Goal: Information Seeking & Learning: Learn about a topic

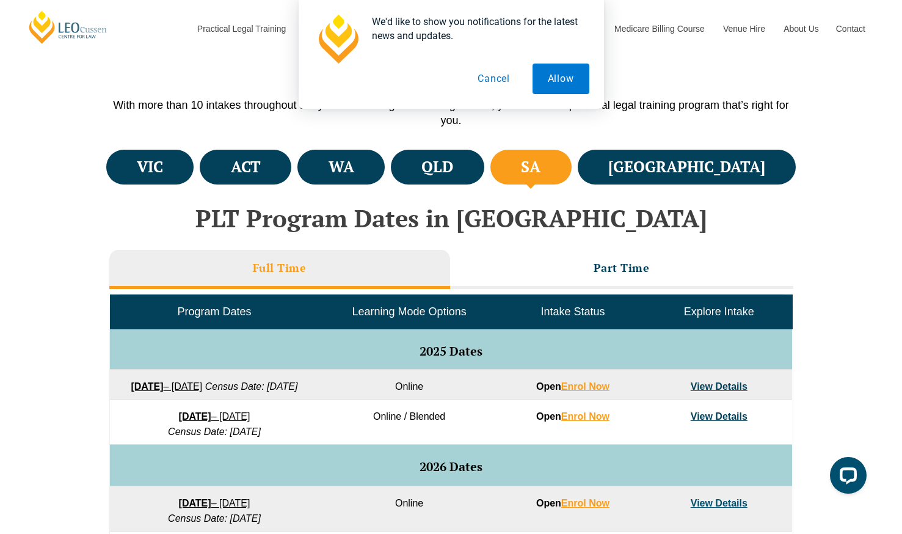
click at [481, 72] on button "Cancel" at bounding box center [493, 79] width 63 height 31
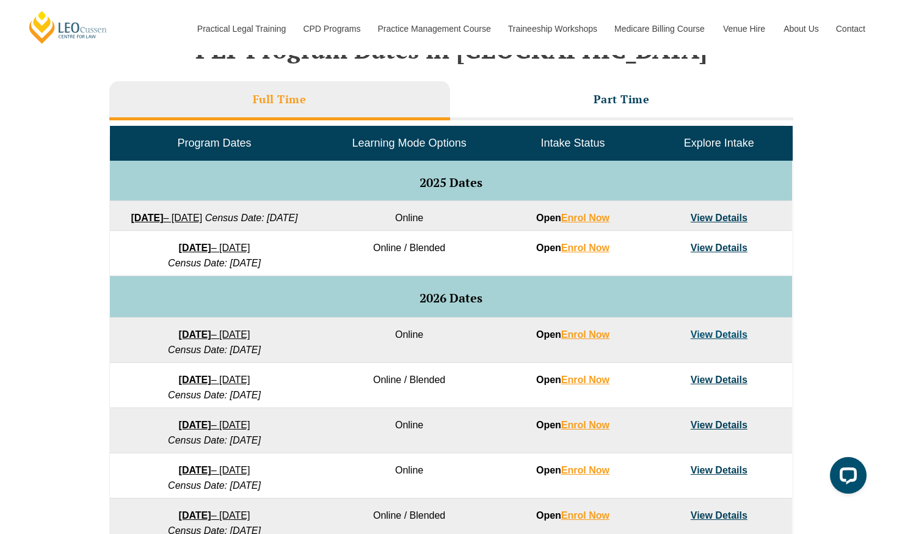
scroll to position [547, 0]
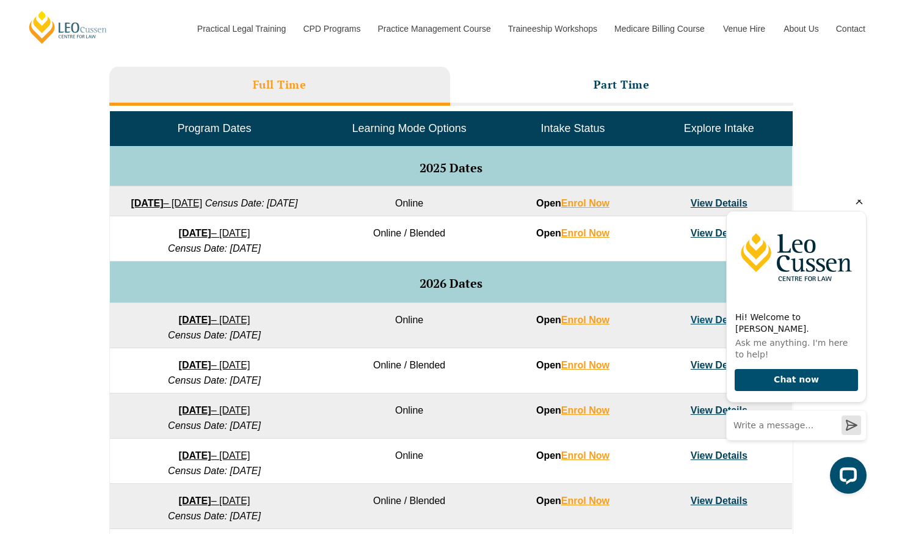
click at [858, 208] on icon "Hide greeting" at bounding box center [859, 201] width 15 height 15
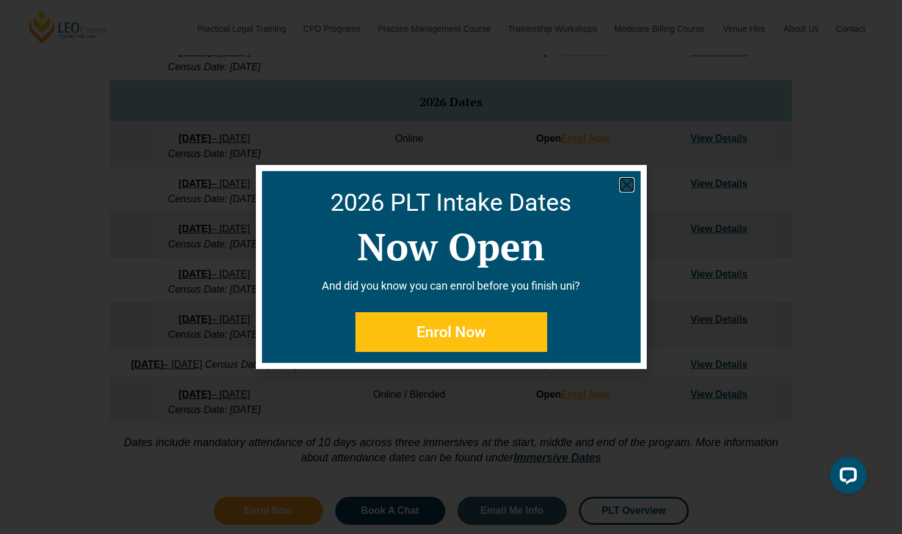
scroll to position [731, 0]
click at [627, 184] on use "Close" at bounding box center [626, 185] width 11 height 11
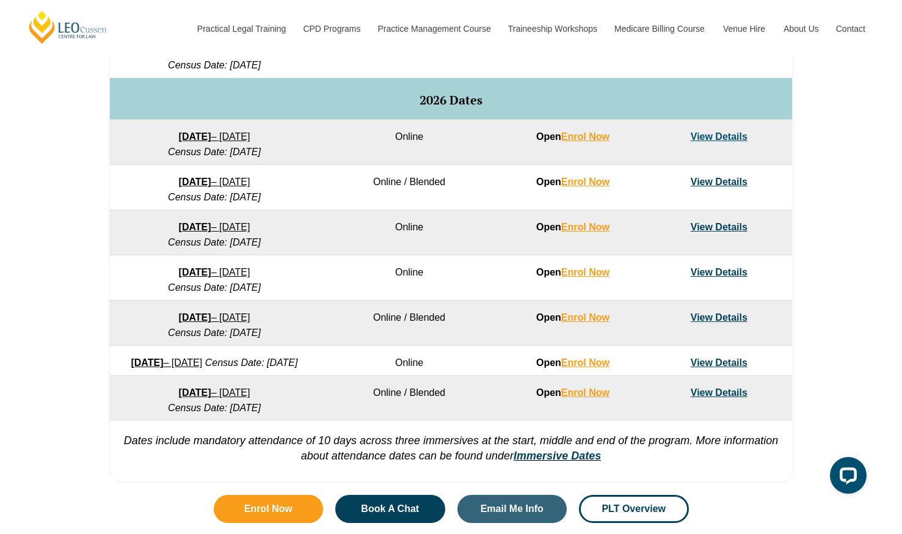
click at [718, 277] on link "View Details" at bounding box center [719, 272] width 57 height 10
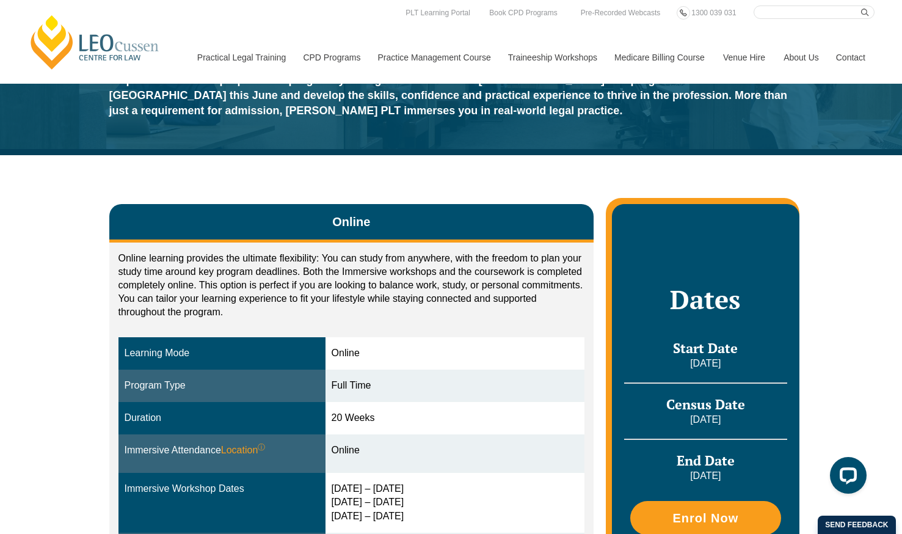
scroll to position [122, 0]
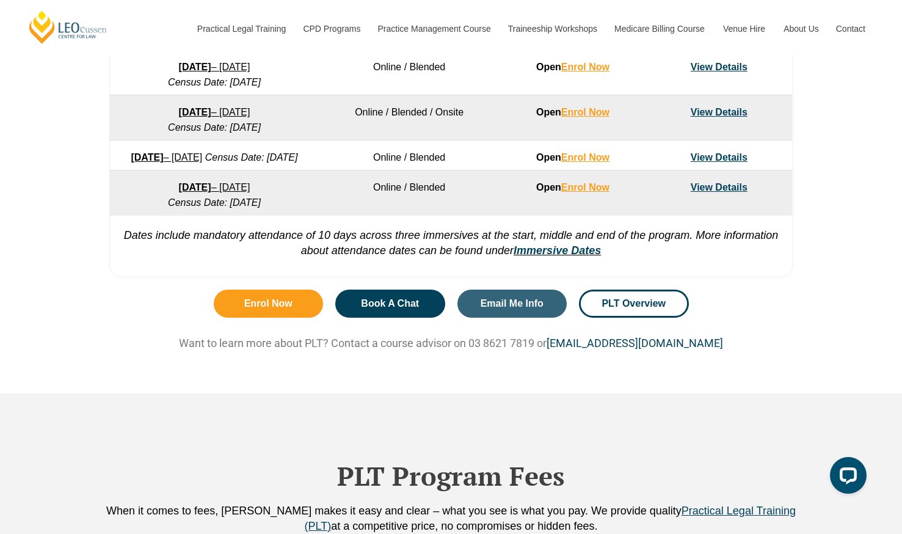
scroll to position [1036, 0]
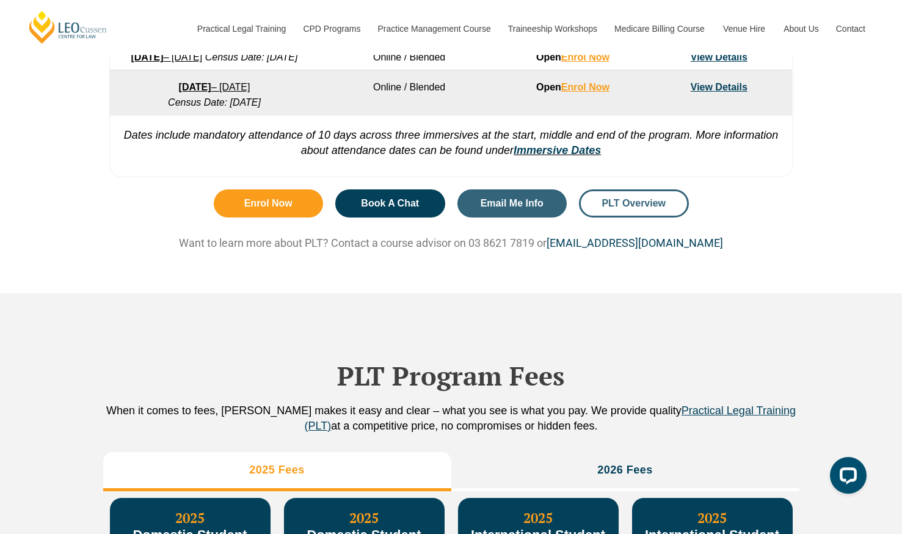
click at [636, 217] on link "PLT Overview" at bounding box center [634, 203] width 110 height 28
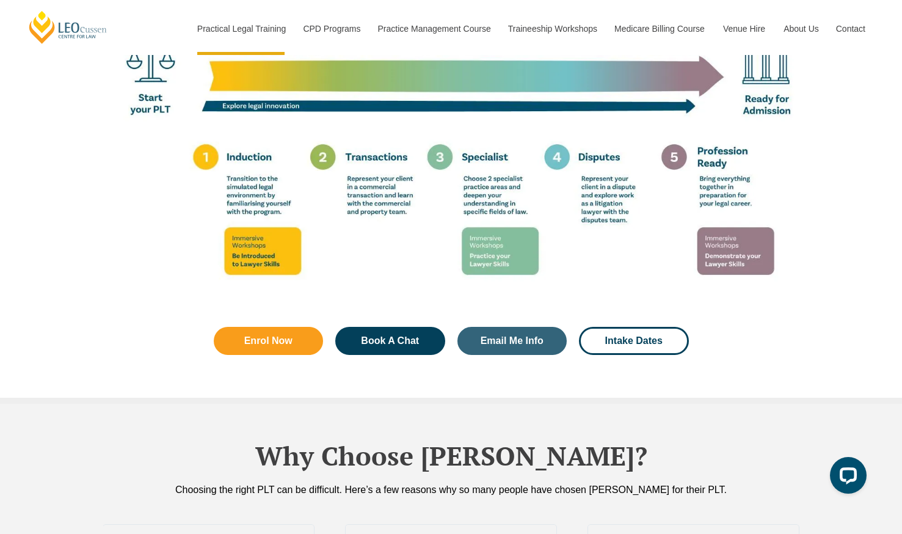
scroll to position [2260, 0]
